Goal: Task Accomplishment & Management: Complete application form

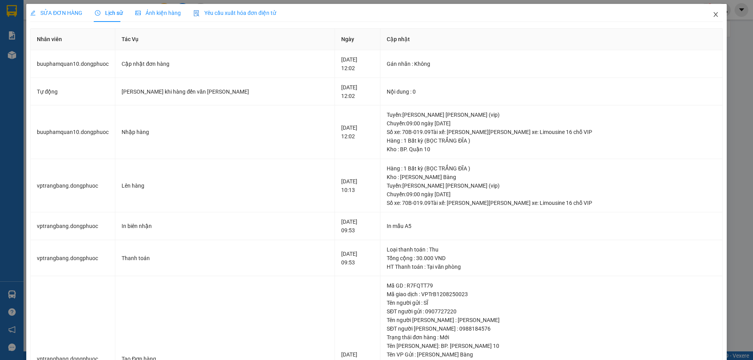
click at [712, 16] on icon "close" at bounding box center [715, 14] width 6 height 6
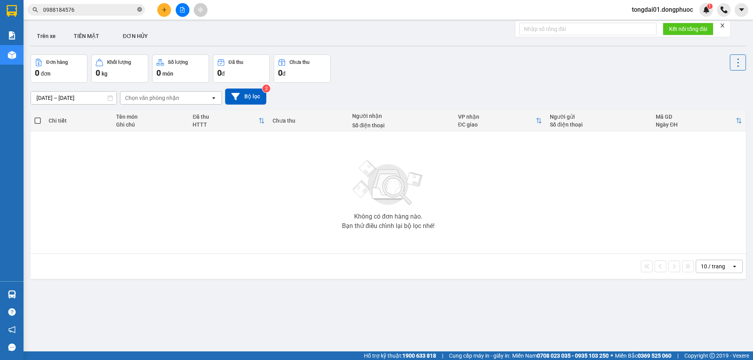
click at [140, 9] on icon "close-circle" at bounding box center [139, 9] width 5 height 5
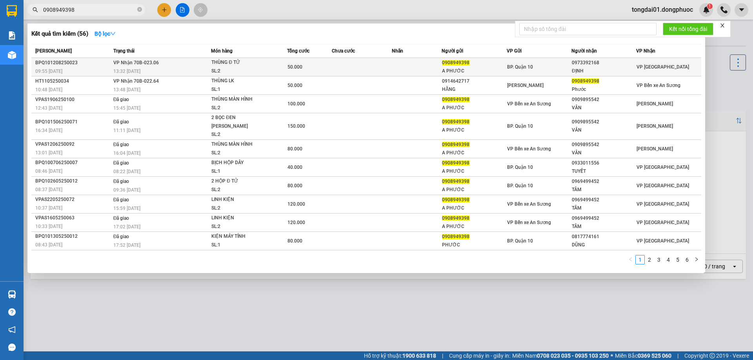
type input "0908949398"
click at [179, 70] on div "13:32 [DATE]" at bounding box center [162, 71] width 98 height 9
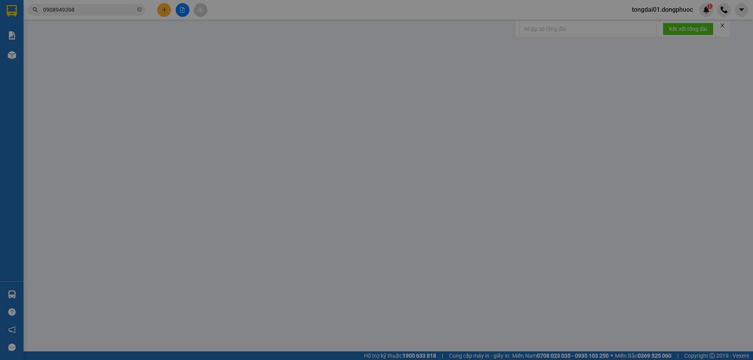
type input "0908949398"
type input "A PHƯỚC"
type input "0973392168"
type input "ĐỊNH"
type input "50.000"
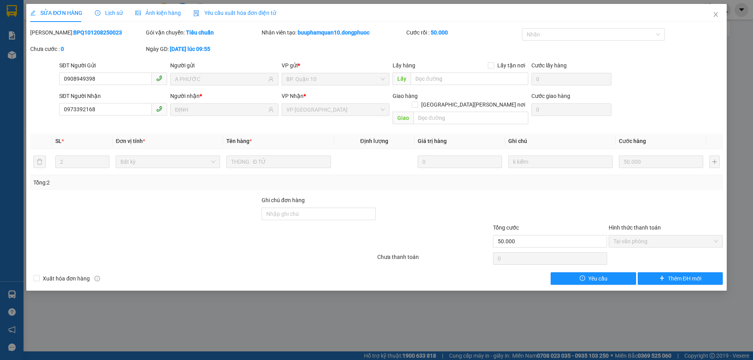
click at [117, 12] on span "Lịch sử" at bounding box center [109, 13] width 28 height 6
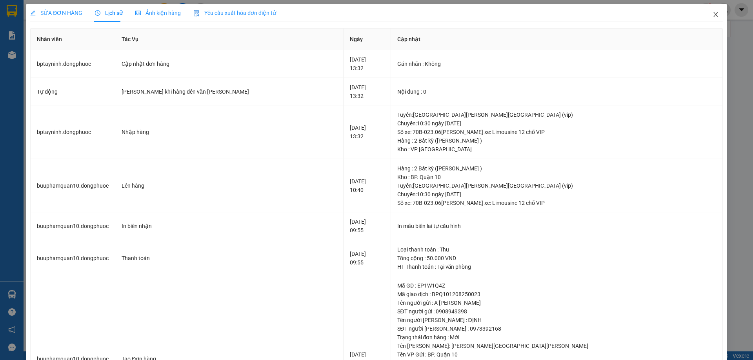
click at [713, 13] on icon "close" at bounding box center [715, 14] width 4 height 5
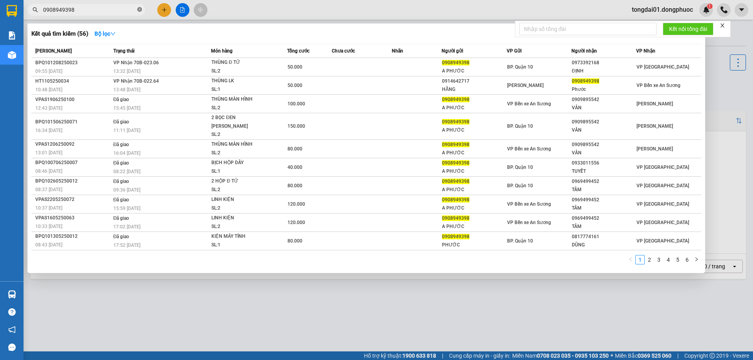
click at [141, 12] on icon "close-circle" at bounding box center [139, 9] width 5 height 5
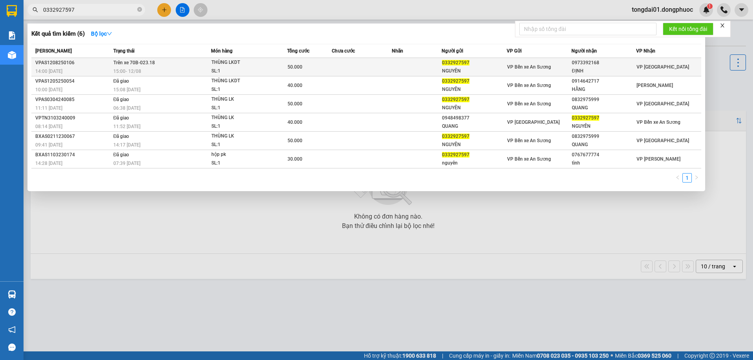
type input "0332927597"
click at [201, 67] on td "Trên xe 70B-023.18 15:00 [DATE]" at bounding box center [161, 67] width 100 height 18
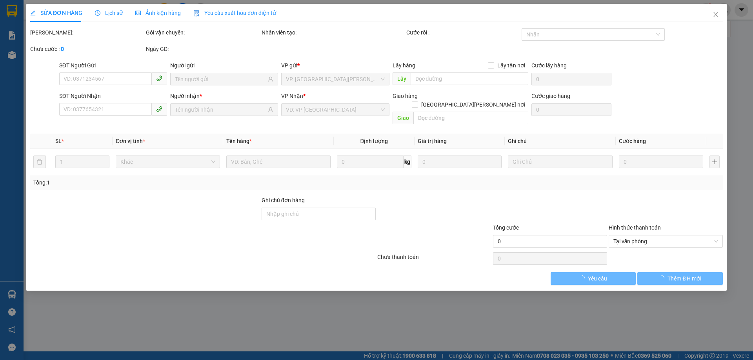
type input "0332927597"
type input "NGUYÊN"
type input "0973392168"
type input "ĐỊNH"
type input "50.000"
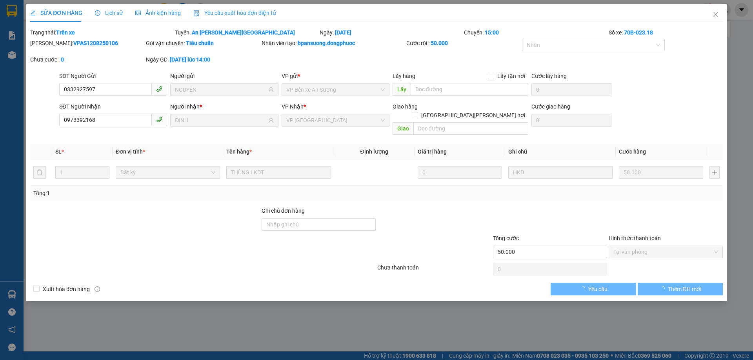
click at [113, 15] on span "Lịch sử" at bounding box center [109, 13] width 28 height 6
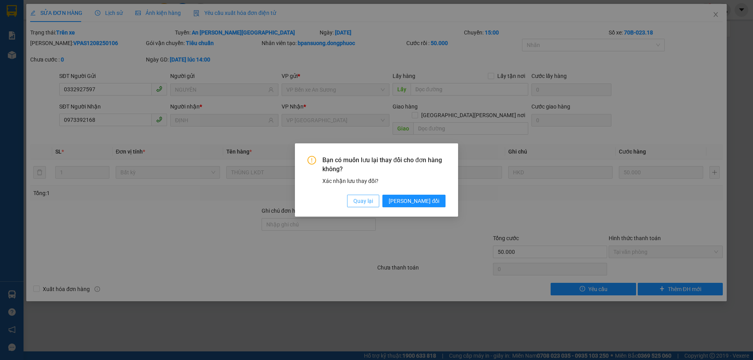
click at [373, 200] on span "Quay lại" at bounding box center [363, 201] width 20 height 9
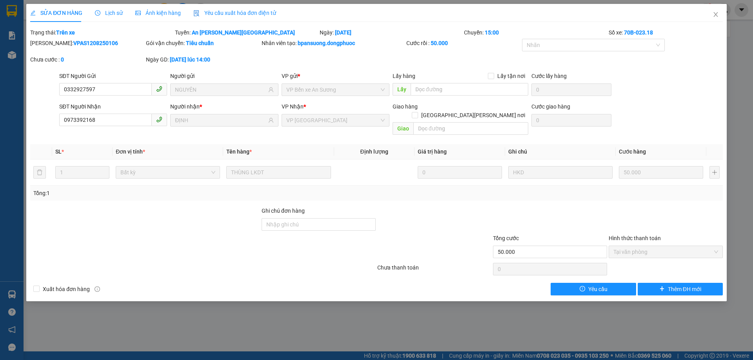
click at [108, 14] on span "Lịch sử" at bounding box center [109, 13] width 28 height 6
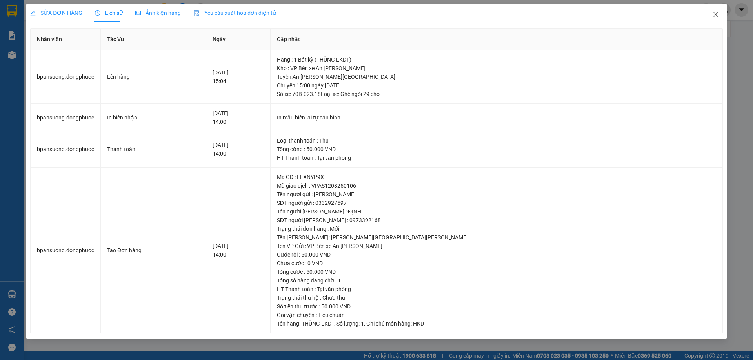
click at [715, 13] on icon "close" at bounding box center [715, 14] width 6 height 6
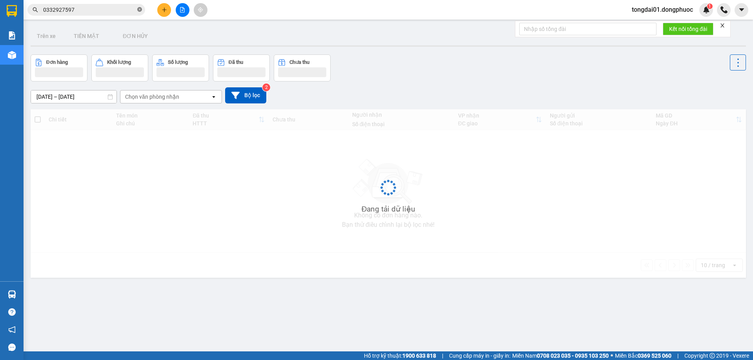
click at [141, 8] on icon "close-circle" at bounding box center [139, 9] width 5 height 5
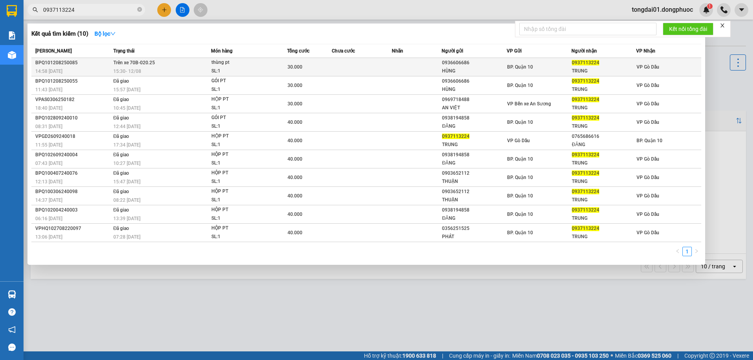
type input "0937113224"
click at [227, 64] on div "thùng pt" at bounding box center [240, 62] width 59 height 9
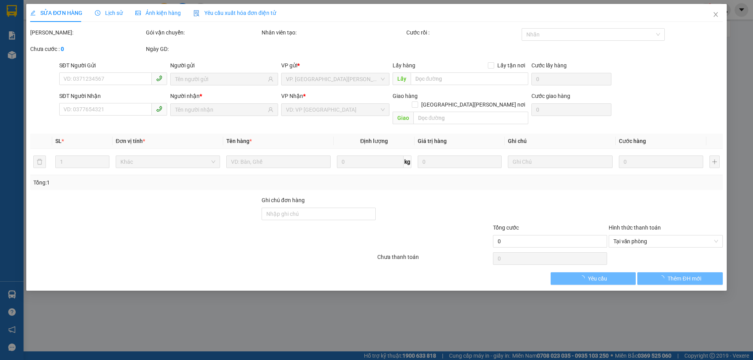
type input "0936606686"
type input "HÙNG"
type input "0937113224"
type input "TRUNG"
type input "30.000"
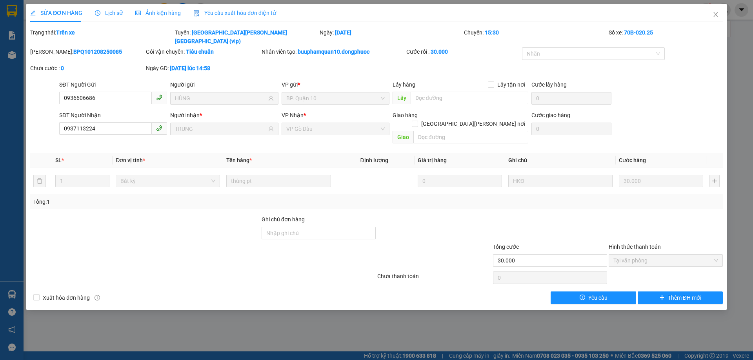
click at [110, 13] on span "Lịch sử" at bounding box center [109, 13] width 28 height 6
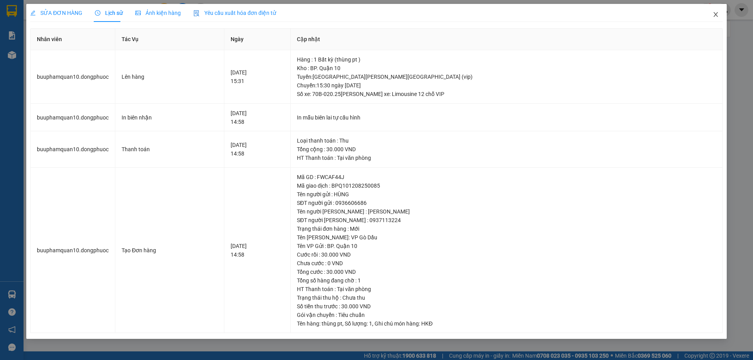
click at [714, 14] on icon "close" at bounding box center [715, 14] width 6 height 6
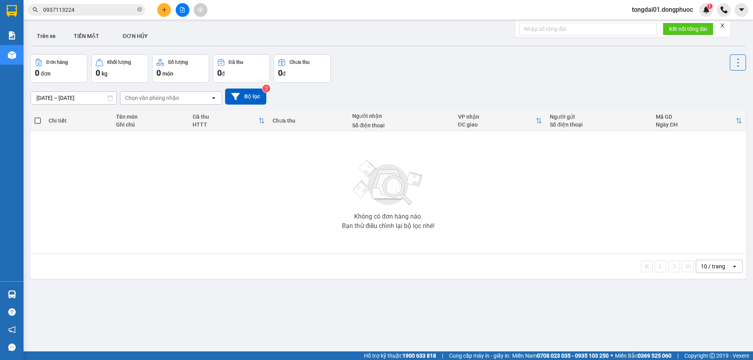
click at [57, 11] on input "0937113224" at bounding box center [89, 9] width 93 height 9
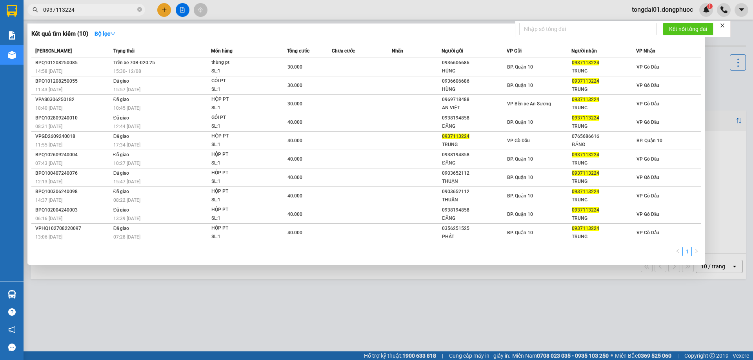
click at [57, 11] on input "0937113224" at bounding box center [89, 9] width 93 height 9
paste input "395994479"
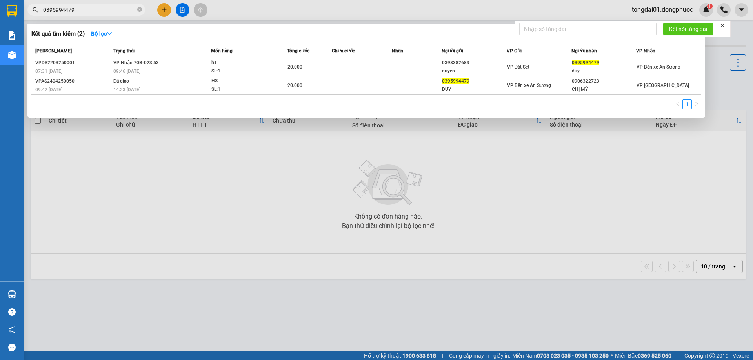
type input "0395994479"
click at [138, 11] on icon "close-circle" at bounding box center [139, 9] width 5 height 5
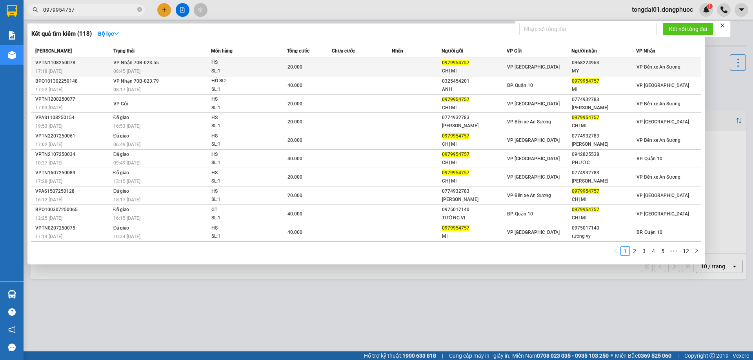
type input "0979954757"
click at [183, 64] on td "[PERSON_NAME] 70B-023.55 08:45 [DATE]" at bounding box center [161, 67] width 100 height 18
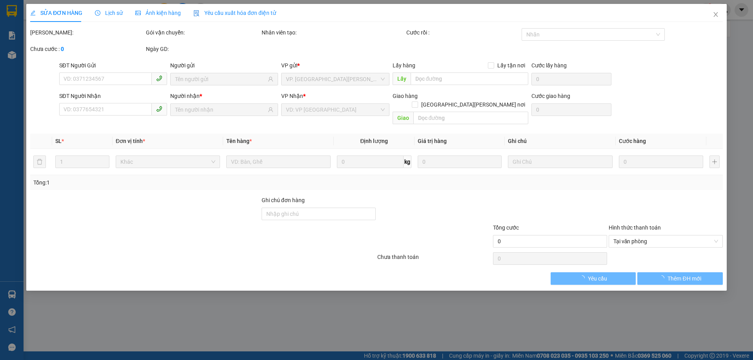
type input "0979954757"
type input "CHỊ MI"
type input "0968224963"
type input "MY"
type input "20.000"
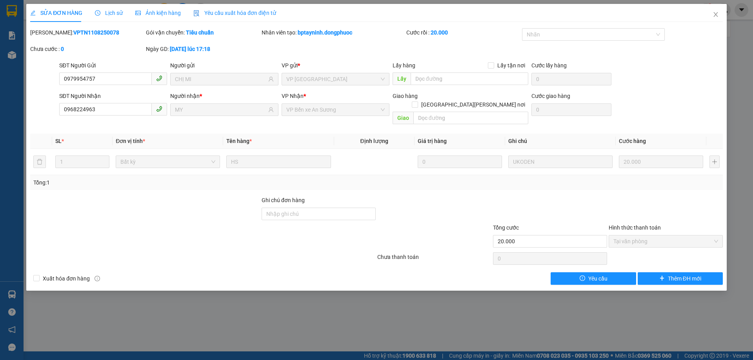
click at [111, 13] on span "Lịch sử" at bounding box center [109, 13] width 28 height 6
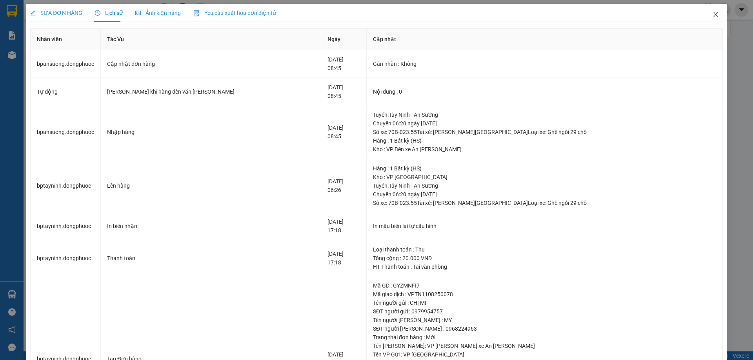
click at [712, 13] on icon "close" at bounding box center [715, 14] width 6 height 6
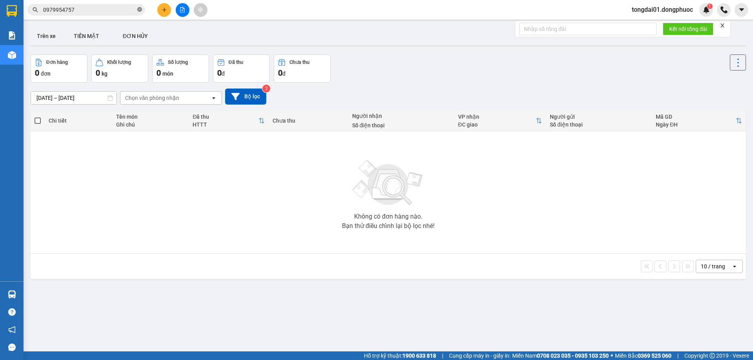
click at [141, 11] on icon "close-circle" at bounding box center [139, 9] width 5 height 5
paste input "0374082952"
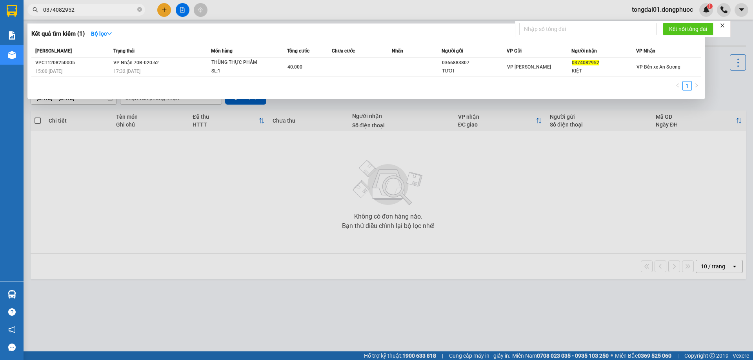
type input "0374082952"
click at [136, 63] on span "[PERSON_NAME] 70B-020.62" at bounding box center [135, 62] width 45 height 5
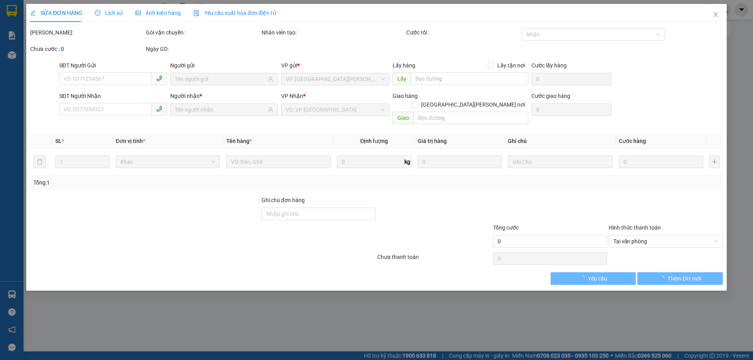
type input "0366883807"
type input "TƯƠI"
type input "0374082952"
type input "KIỆT"
type input "40.000"
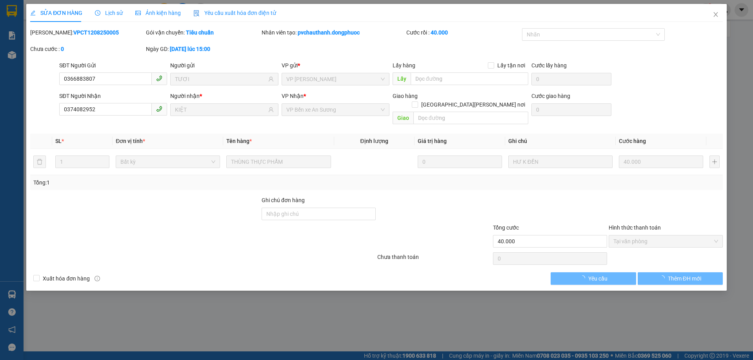
click at [113, 11] on span "Lịch sử" at bounding box center [109, 13] width 28 height 6
